Goal: Task Accomplishment & Management: Manage account settings

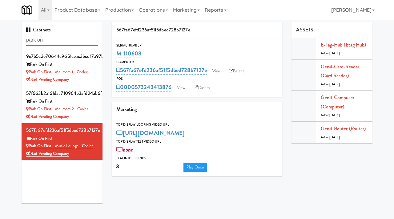
click at [51, 38] on input "park on" at bounding box center [62, 39] width 72 height 11
drag, startPoint x: 51, startPoint y: 38, endPoint x: 19, endPoint y: 41, distance: 31.9
click at [19, 41] on div "Cabinets park on 9e7b5c3e70644c9651ceac3bcd17a97b Park On First Park on First -…" at bounding box center [62, 114] width 90 height 185
paste input "text"
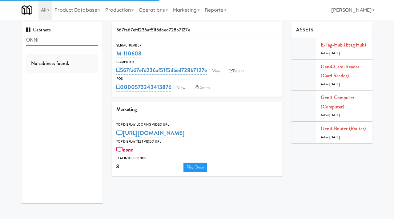
type input "ONNI"
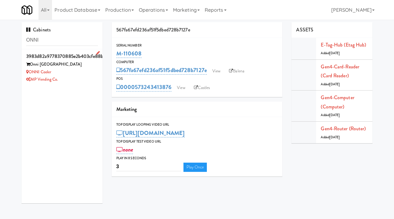
click at [80, 76] on div "MP Vending Co." at bounding box center [62, 80] width 72 height 8
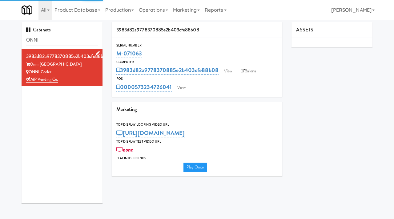
type input "3"
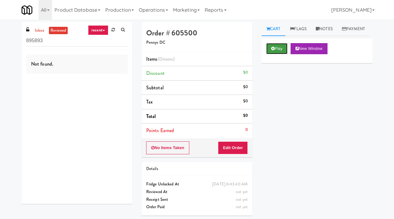
click at [282, 54] on button "Play" at bounding box center [276, 48] width 21 height 11
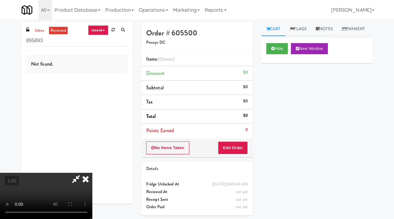
click at [92, 173] on video at bounding box center [46, 196] width 92 height 46
click at [241, 143] on button "Edit Order" at bounding box center [233, 147] width 30 height 13
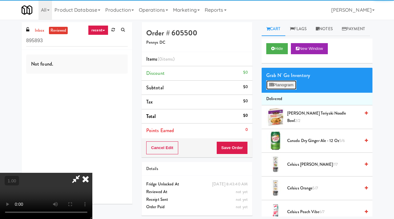
click at [289, 89] on button "Planogram" at bounding box center [281, 84] width 30 height 9
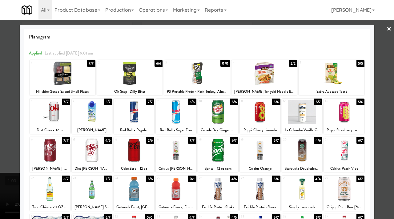
click at [301, 114] on div at bounding box center [302, 112] width 41 height 24
click at [386, 31] on link "×" at bounding box center [388, 29] width 5 height 19
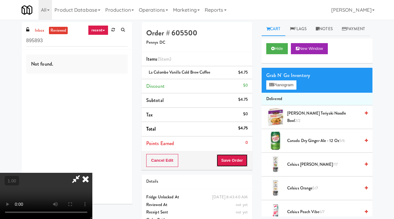
click at [240, 159] on button "Save Order" at bounding box center [231, 160] width 31 height 13
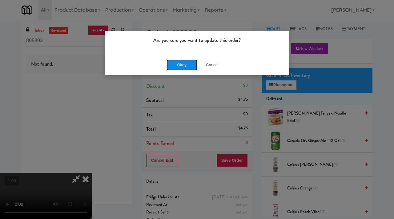
click at [187, 63] on button "Okay" at bounding box center [181, 64] width 31 height 11
